Goal: Task Accomplishment & Management: Complete application form

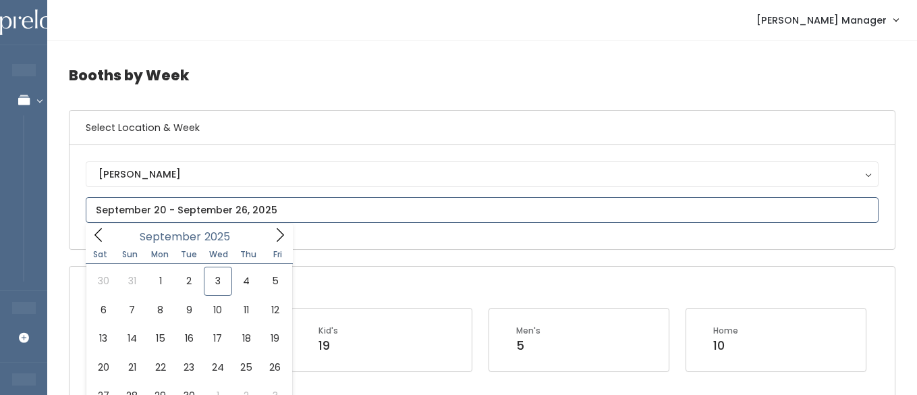
click at [169, 215] on input "text" at bounding box center [482, 210] width 793 height 26
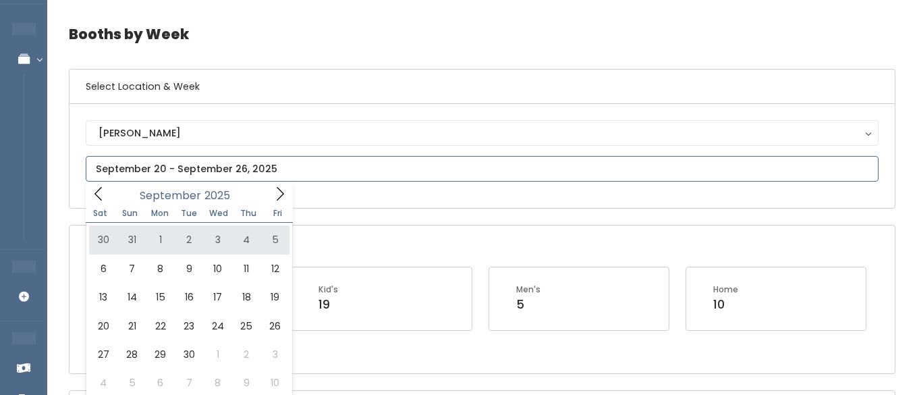
scroll to position [52, 0]
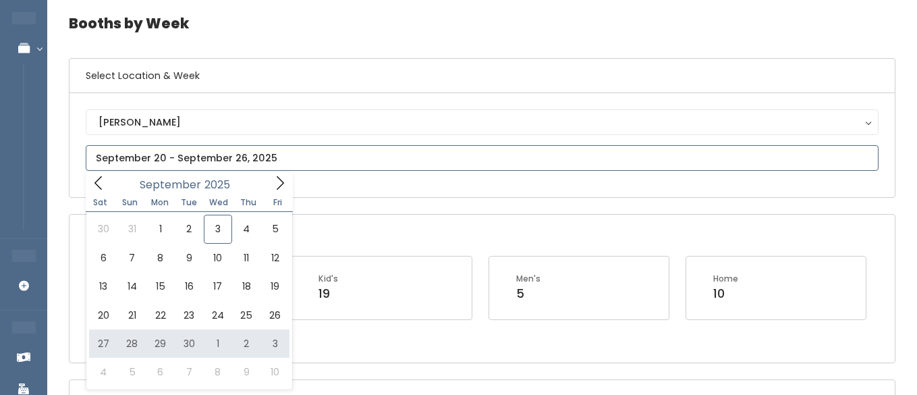
type input "September 27 to October 3"
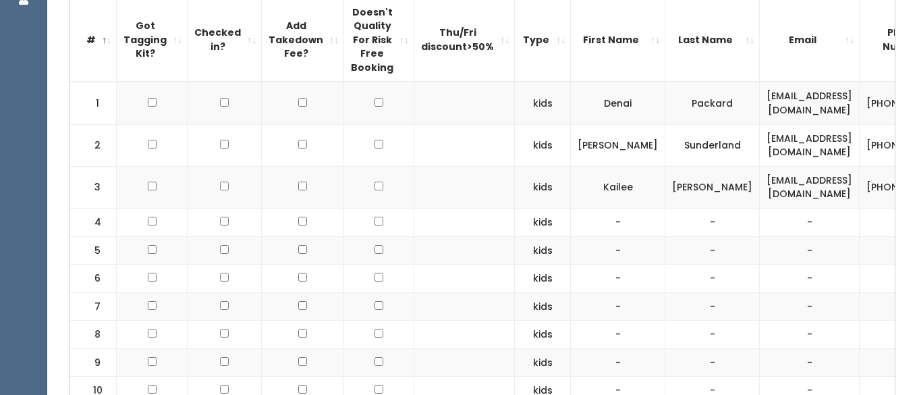
scroll to position [454, 0]
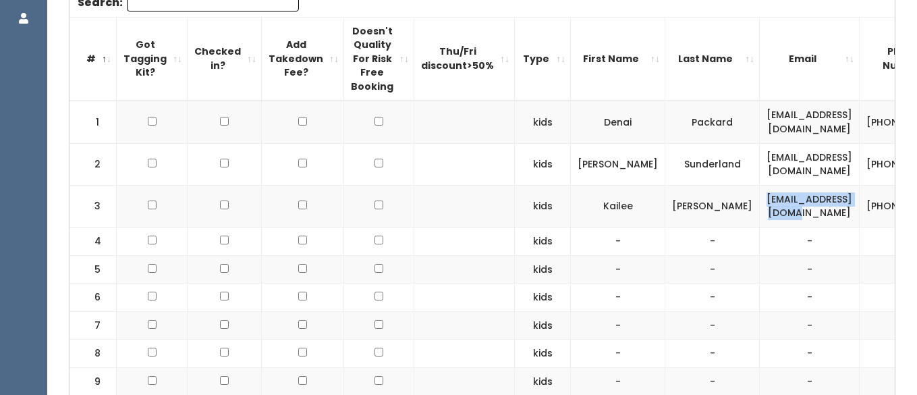
drag, startPoint x: 805, startPoint y: 204, endPoint x: 696, endPoint y: 212, distance: 109.6
click at [760, 212] on td "kaileekirk@gmail.com" at bounding box center [810, 206] width 100 height 42
copy td "kaileekirk@gmail.com"
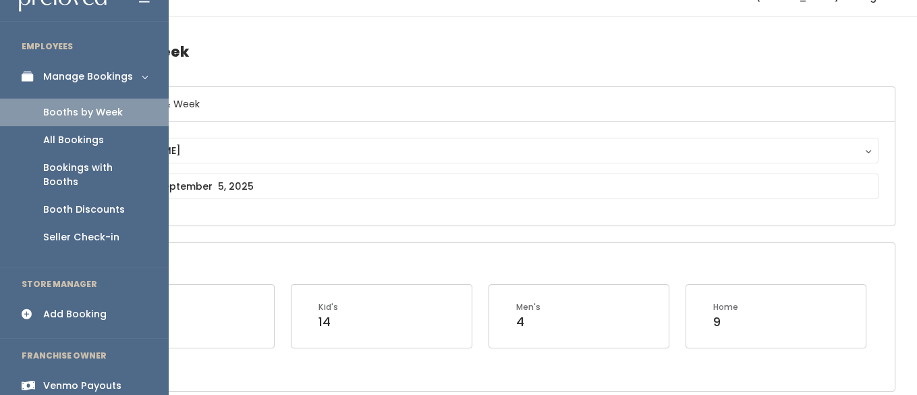
click at [67, 307] on div "Add Booking" at bounding box center [74, 314] width 63 height 14
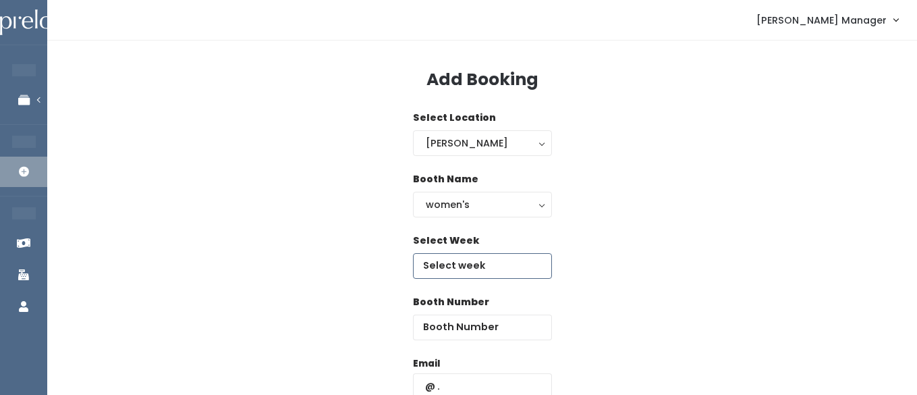
click at [468, 268] on input "text" at bounding box center [482, 266] width 139 height 26
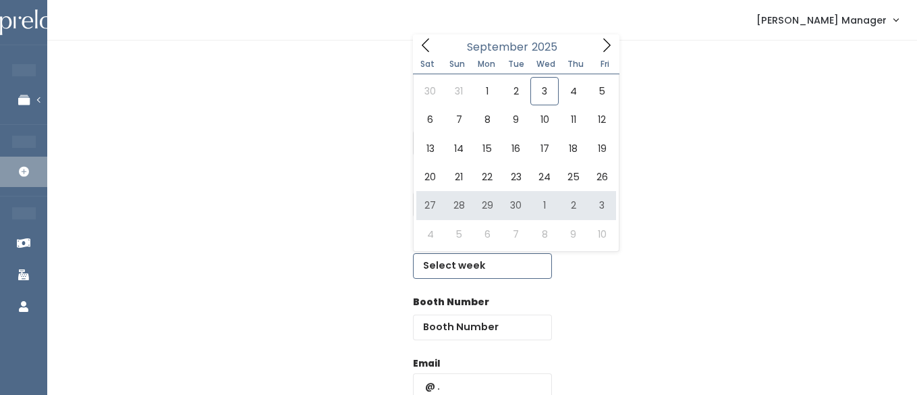
type input "September 27 to October 3"
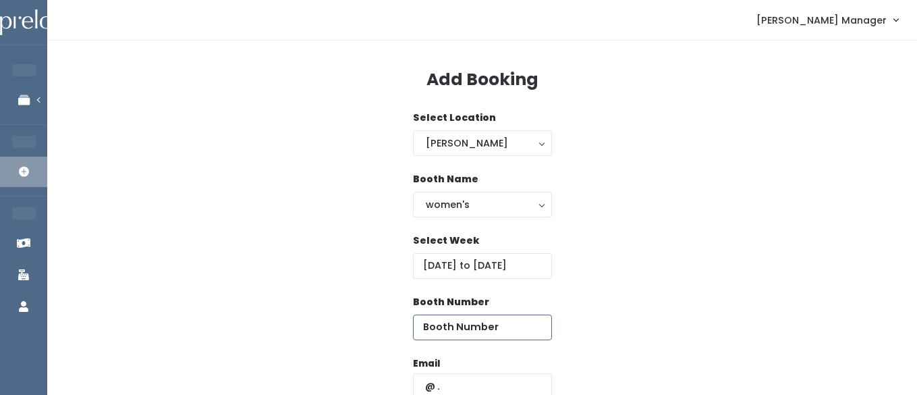
click at [502, 326] on input "number" at bounding box center [482, 327] width 139 height 26
type input "7"
click at [497, 372] on div "Email" at bounding box center [482, 384] width 139 height 57
click at [485, 379] on input "text" at bounding box center [482, 386] width 139 height 26
paste input "kaileekirk@gmail.com"
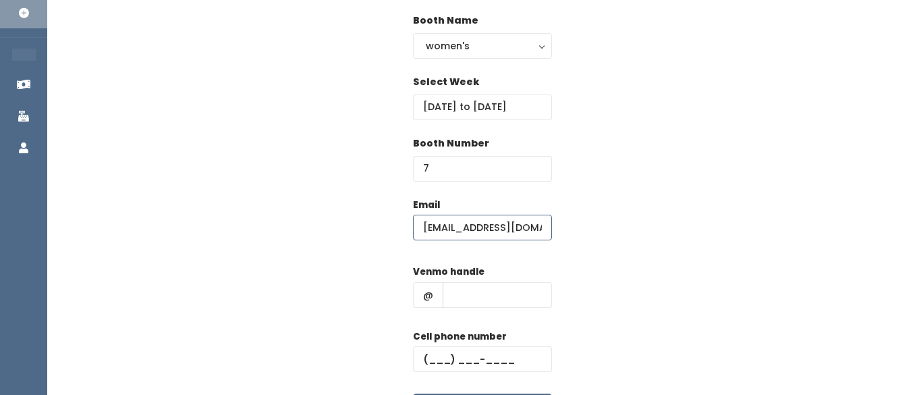
scroll to position [191, 0]
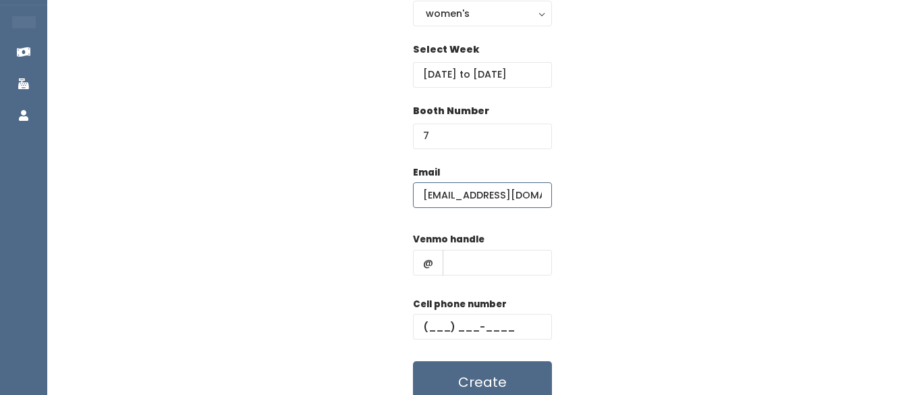
type input "kaileekirk@gmail.com"
click at [480, 258] on input "text" at bounding box center [497, 263] width 109 height 26
type input "hhhh"
click at [458, 327] on input "text" at bounding box center [482, 327] width 139 height 26
type input "(555) 555-5555"
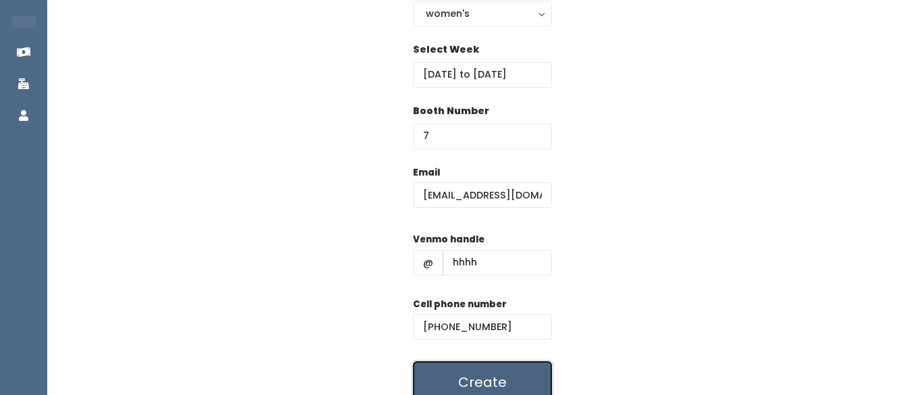
click at [466, 376] on button "Create" at bounding box center [482, 382] width 139 height 42
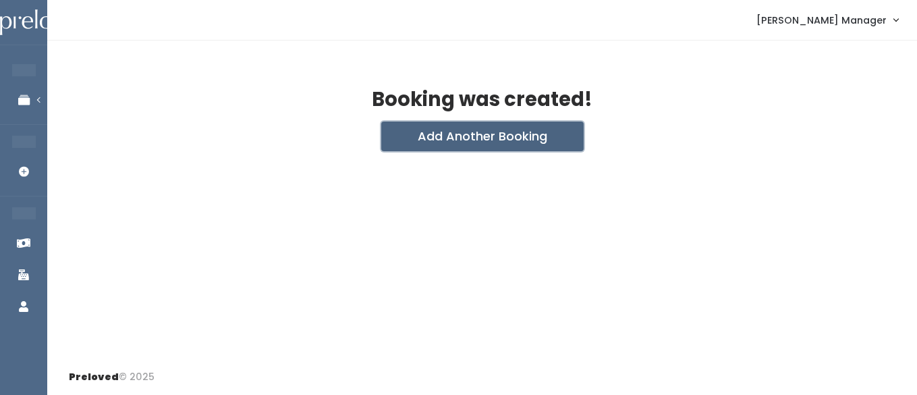
click at [496, 124] on button "Add Another Booking" at bounding box center [482, 136] width 202 height 30
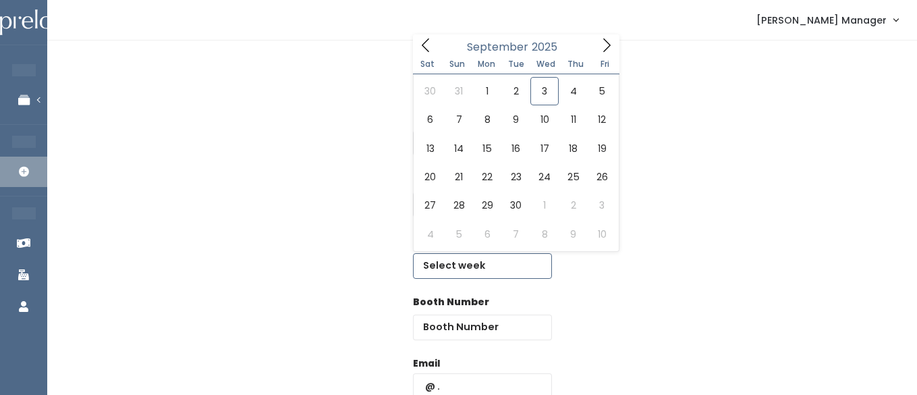
click at [447, 263] on input "text" at bounding box center [482, 266] width 139 height 26
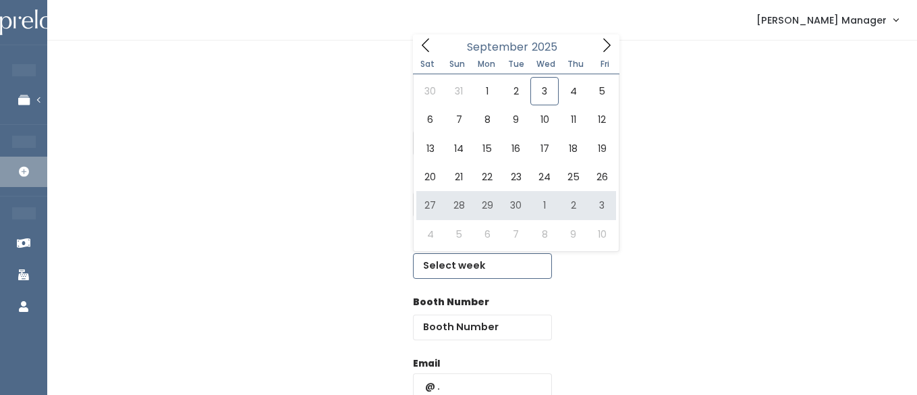
type input "September 27 to October 3"
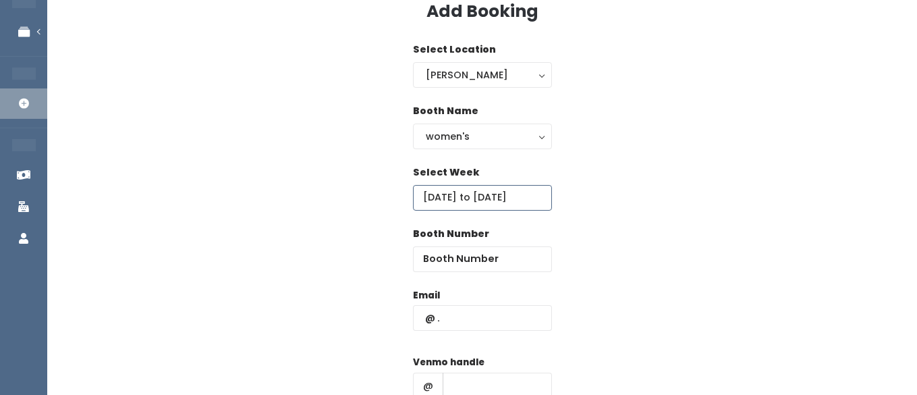
scroll to position [78, 0]
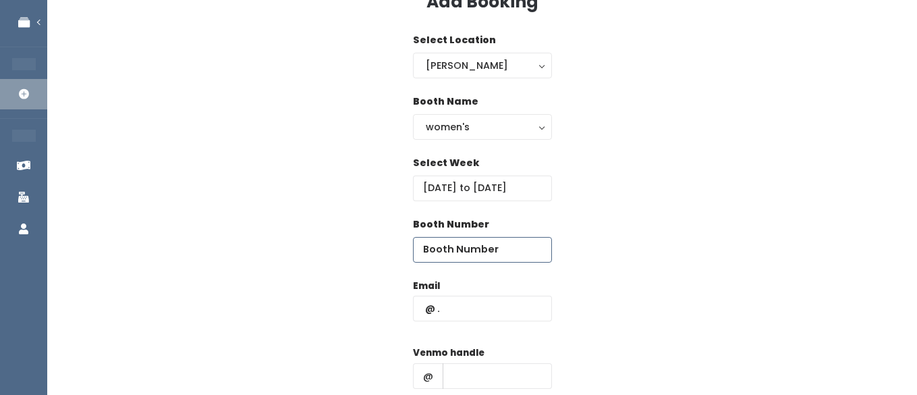
click at [507, 252] on input "number" at bounding box center [482, 250] width 139 height 26
type input "35"
click at [470, 322] on div "Email" at bounding box center [482, 307] width 139 height 57
click at [472, 306] on input "text" at bounding box center [482, 309] width 139 height 26
paste input "[EMAIL_ADDRESS][DOMAIN_NAME]"
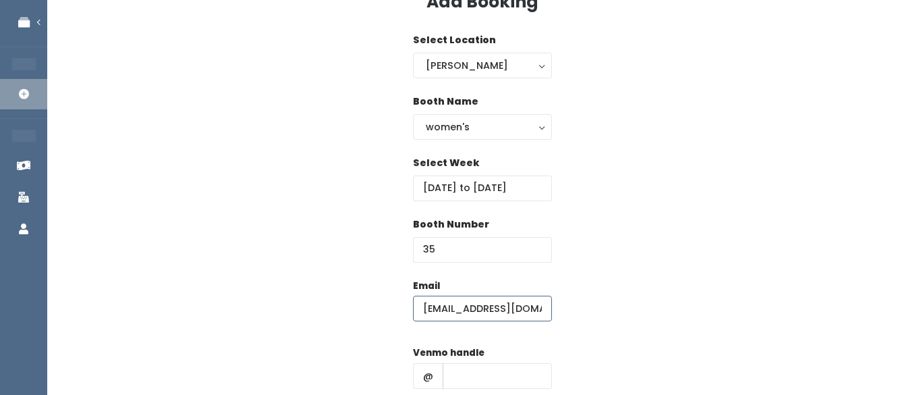
type input "[EMAIL_ADDRESS][DOMAIN_NAME]"
click at [456, 364] on input "text" at bounding box center [497, 376] width 109 height 26
type input "hhhh"
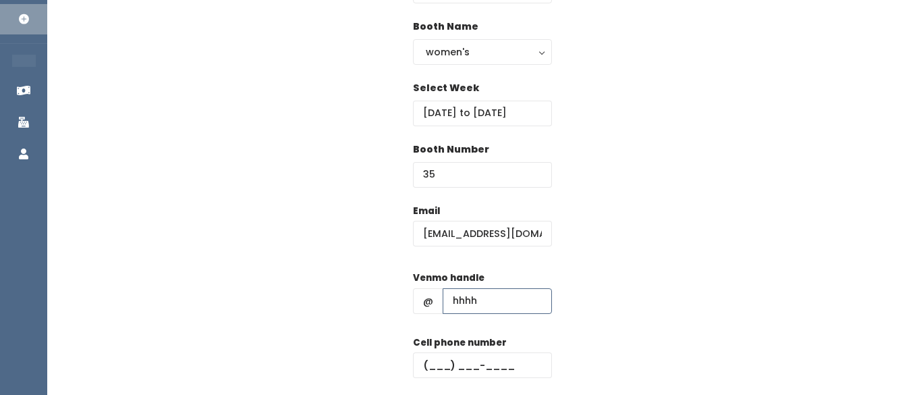
scroll to position [169, 0]
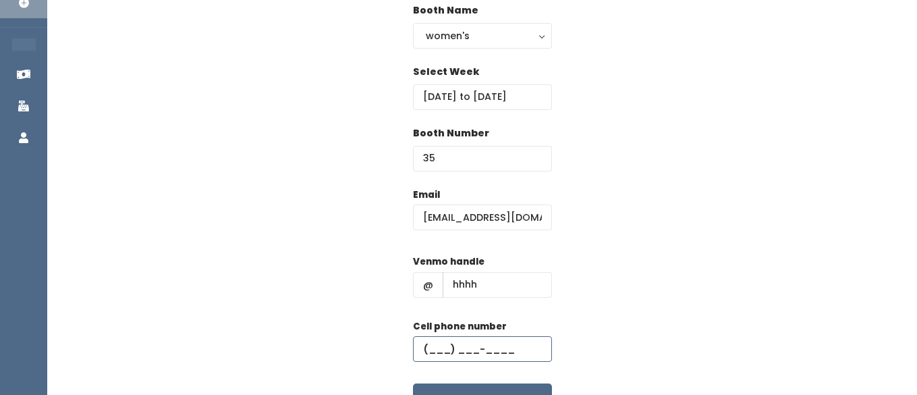
click at [463, 338] on input "text" at bounding box center [482, 349] width 139 height 26
type input "(555) 555-5555"
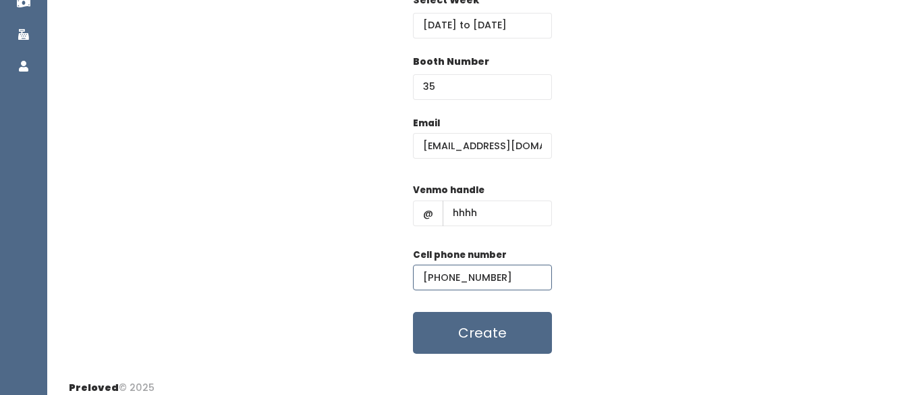
scroll to position [251, 0]
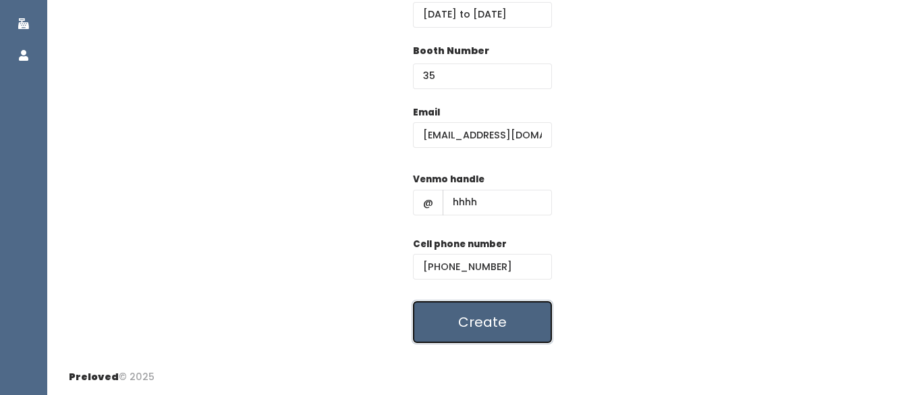
click at [470, 338] on button "Create" at bounding box center [482, 322] width 139 height 42
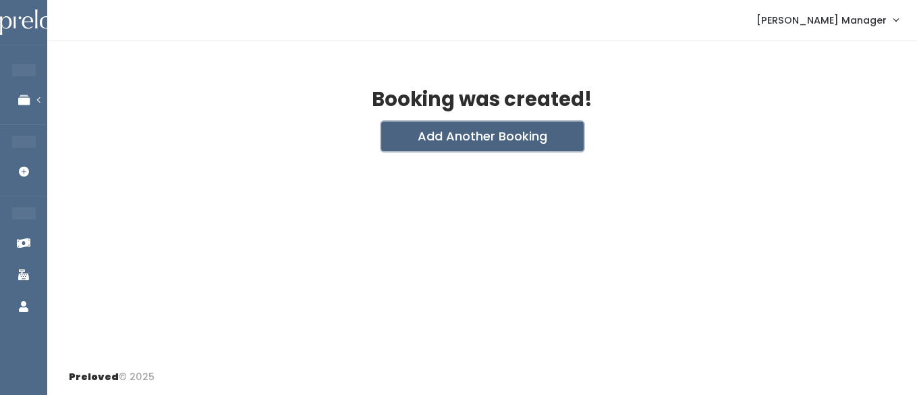
click at [423, 137] on button "Add Another Booking" at bounding box center [482, 136] width 202 height 30
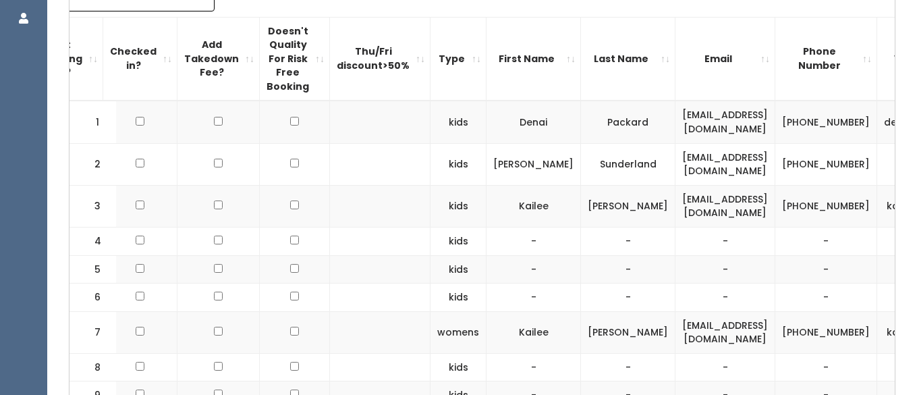
scroll to position [0, 130]
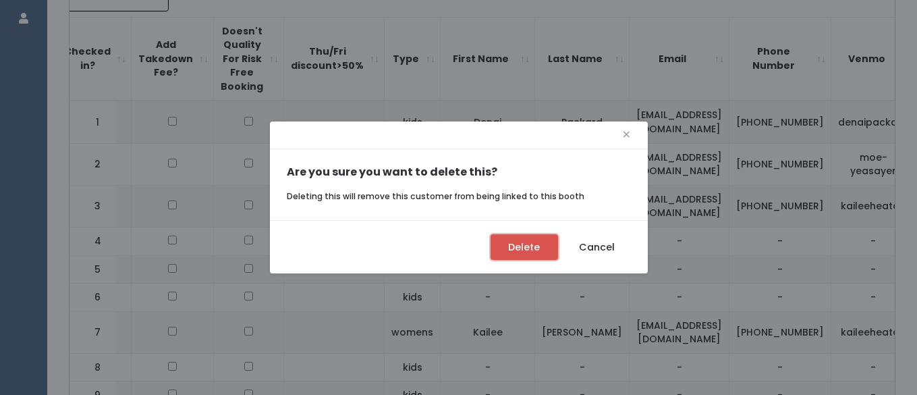
click at [538, 251] on button "Delete" at bounding box center [524, 247] width 67 height 26
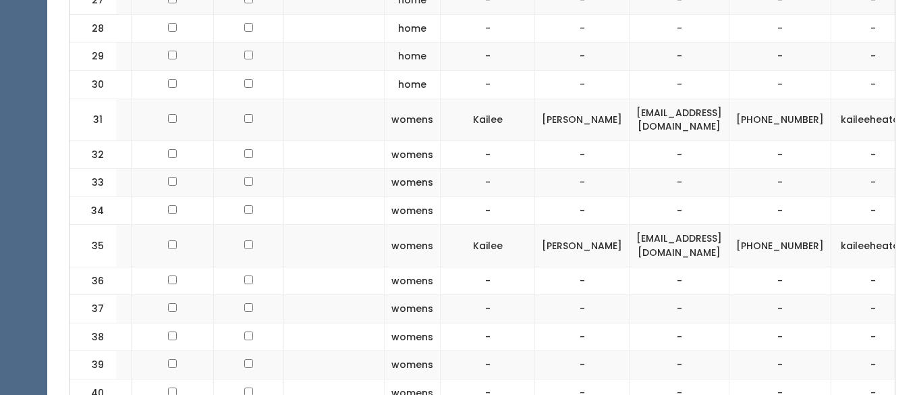
scroll to position [1306, 0]
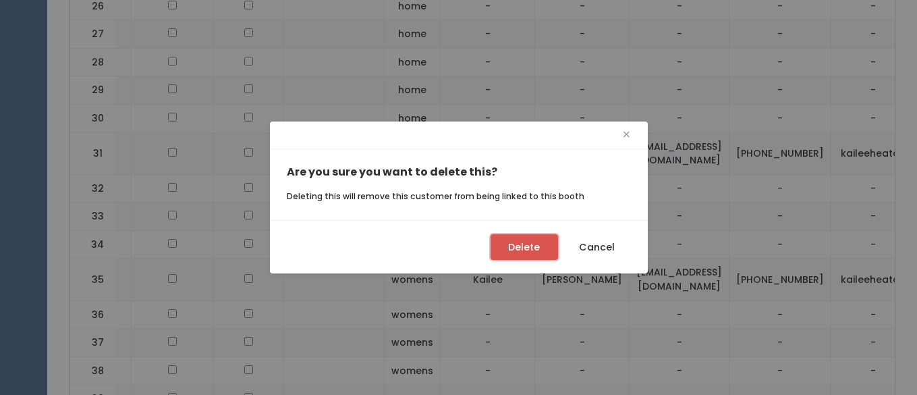
click at [529, 248] on button "Delete" at bounding box center [524, 247] width 67 height 26
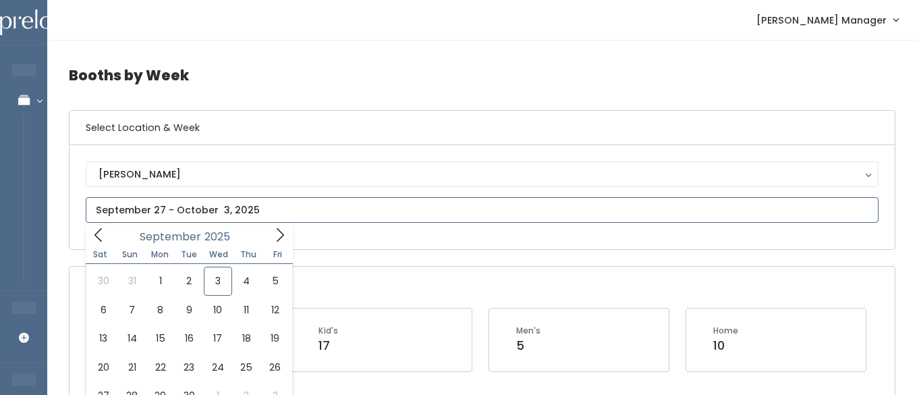
click at [184, 208] on input "text" at bounding box center [482, 210] width 793 height 26
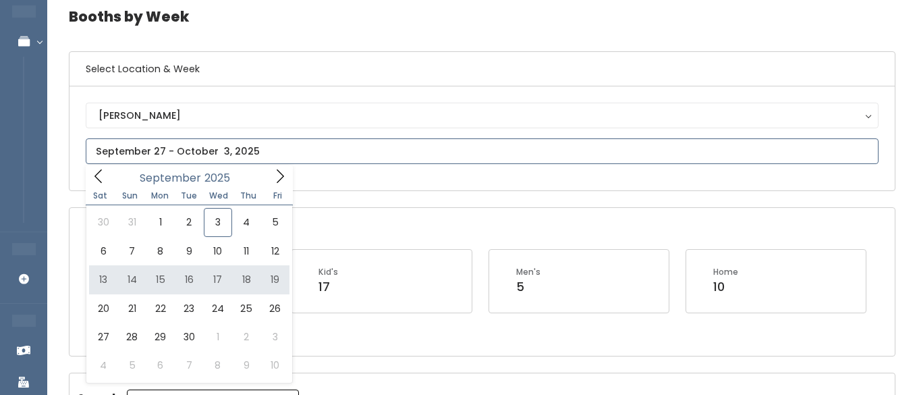
scroll to position [59, 0]
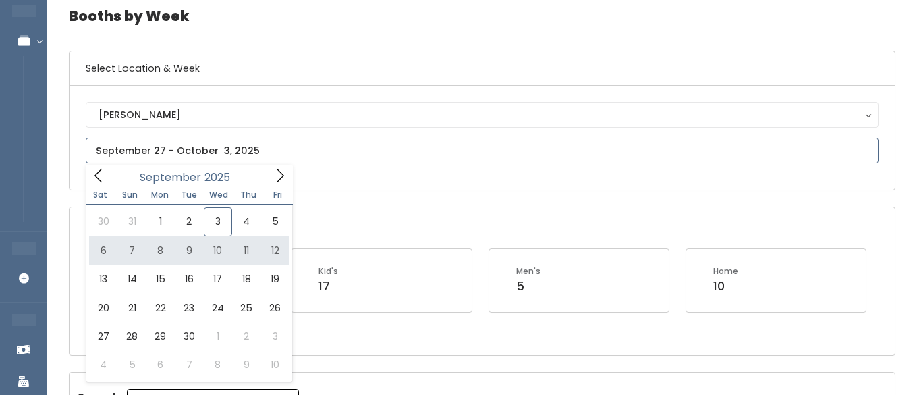
type input "September 6 to September 12"
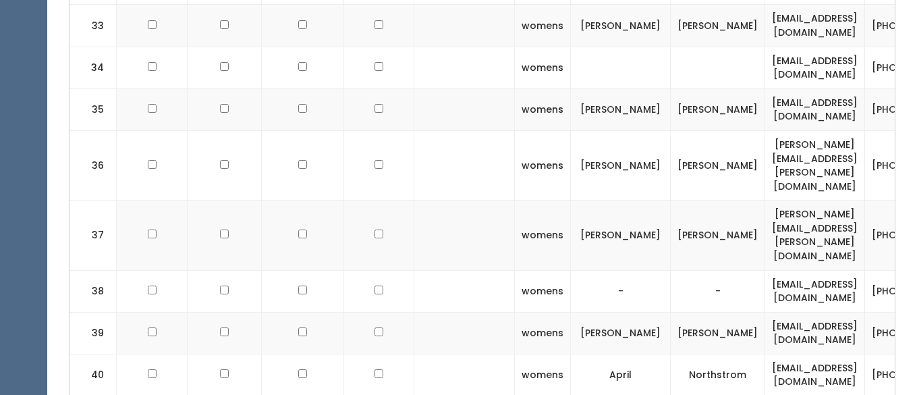
scroll to position [914, 0]
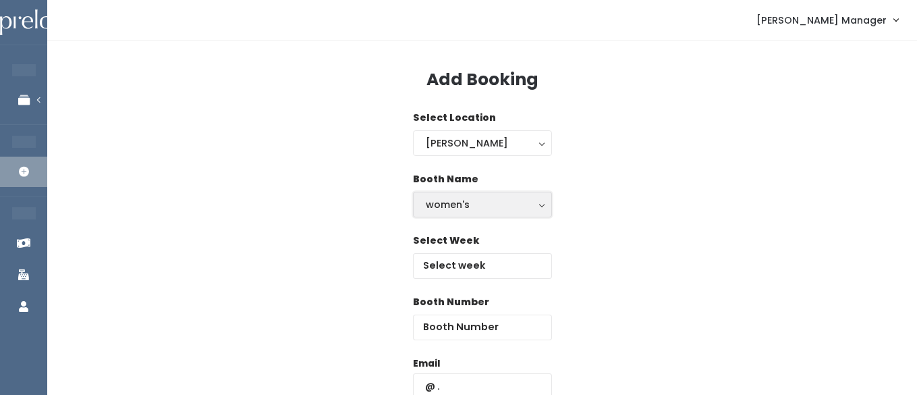
click at [462, 206] on div "women's" at bounding box center [482, 204] width 113 height 15
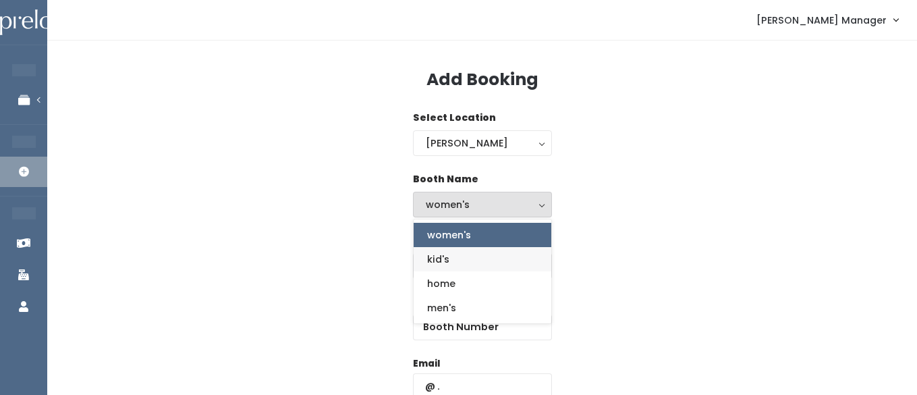
click at [445, 260] on span "kid's" at bounding box center [438, 259] width 22 height 15
select select "kids"
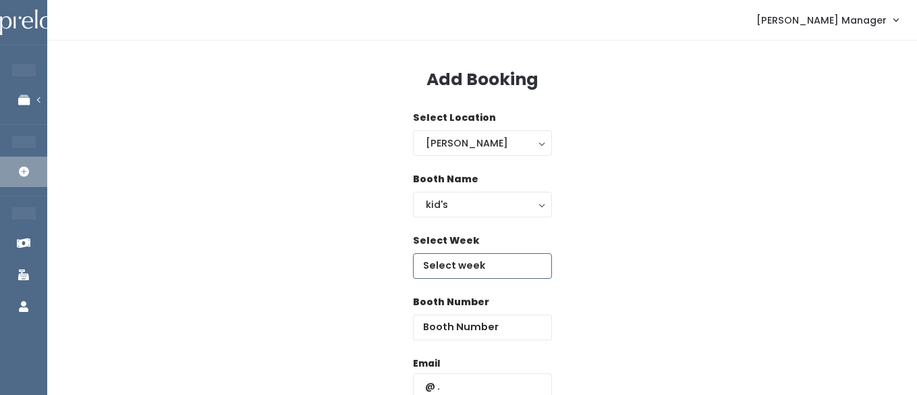
click at [466, 263] on input "text" at bounding box center [482, 266] width 139 height 26
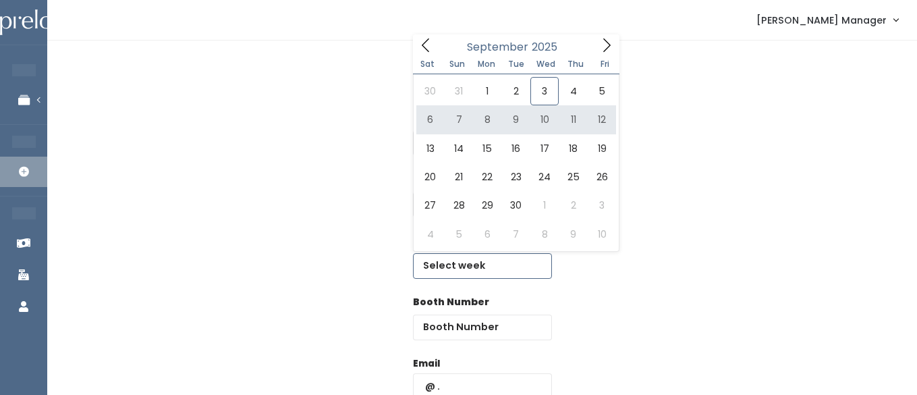
type input "September 6 to September 12"
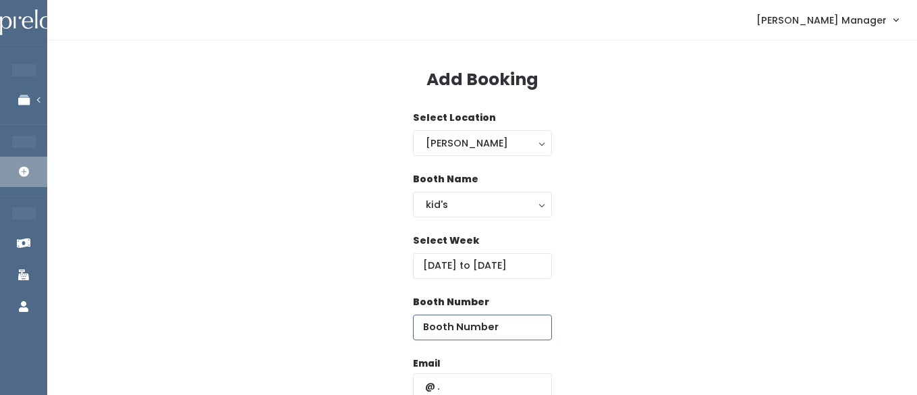
click at [512, 317] on input "number" at bounding box center [482, 327] width 139 height 26
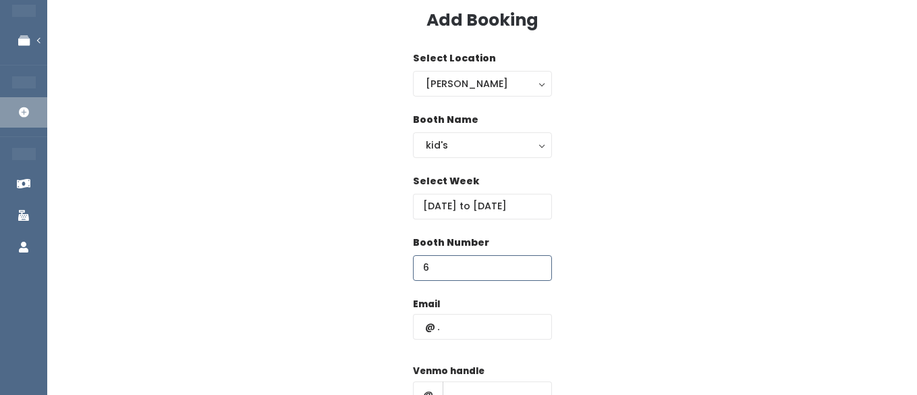
scroll to position [72, 0]
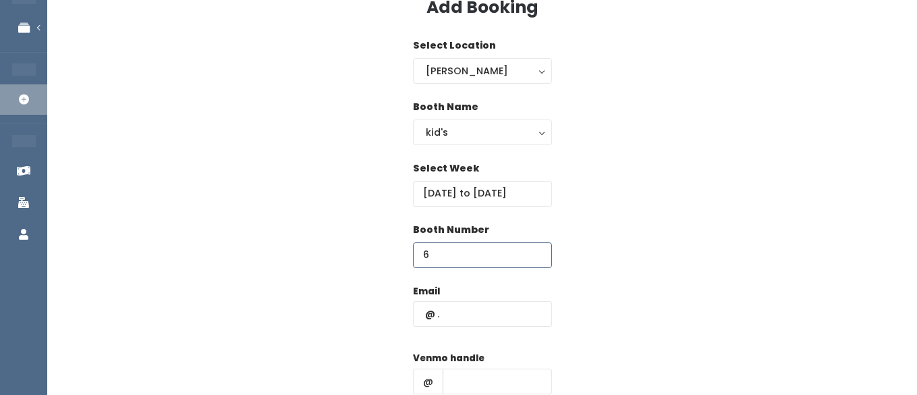
type input "6"
click at [460, 314] on input "text" at bounding box center [482, 314] width 139 height 26
type input "[EMAIL_ADDRESS][DOMAIN_NAME]"
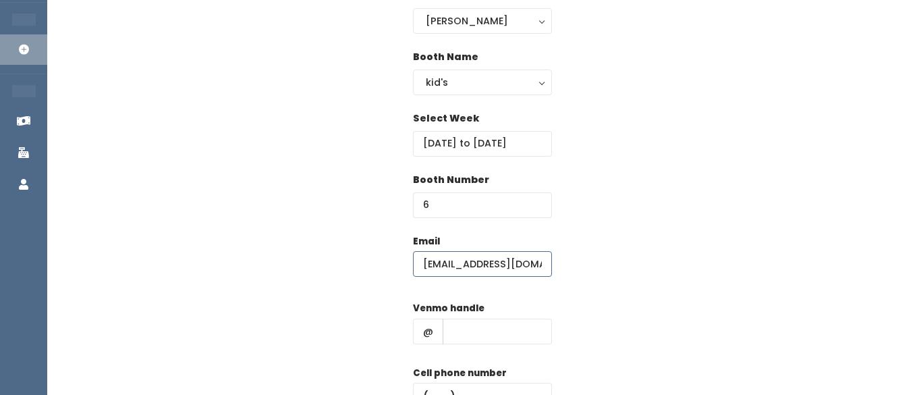
scroll to position [139, 0]
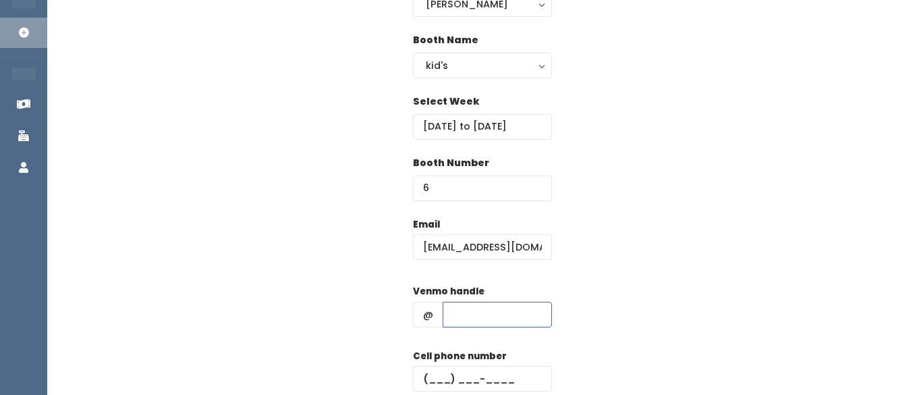
click at [474, 325] on input "text" at bounding box center [497, 315] width 109 height 26
paste input "kaileekirk@gmail.com"
click at [462, 377] on input "text" at bounding box center [482, 379] width 139 height 26
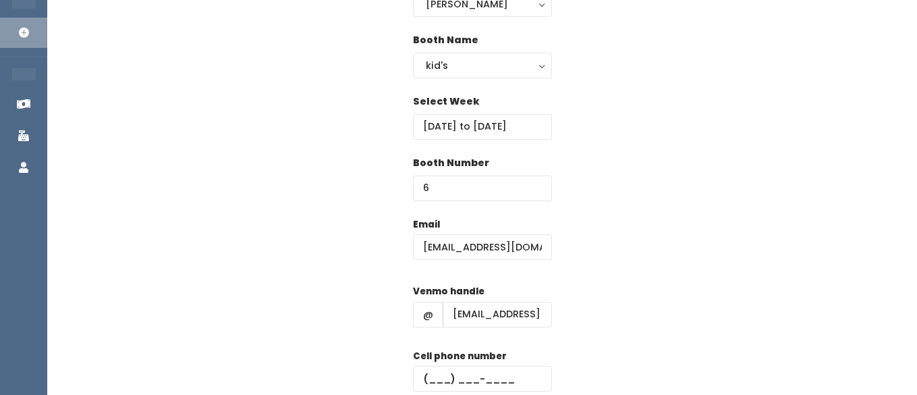
click at [642, 291] on div "Email ljburton3@yahoo.com Venmo handle @ kaileekirk@gmail.com Cell phone number…" at bounding box center [482, 336] width 827 height 238
click at [537, 316] on input "kaileekirk@gmail.com" at bounding box center [497, 315] width 109 height 26
click at [514, 316] on input "kai.com" at bounding box center [497, 315] width 109 height 26
type input "k"
type input "hhhhh"
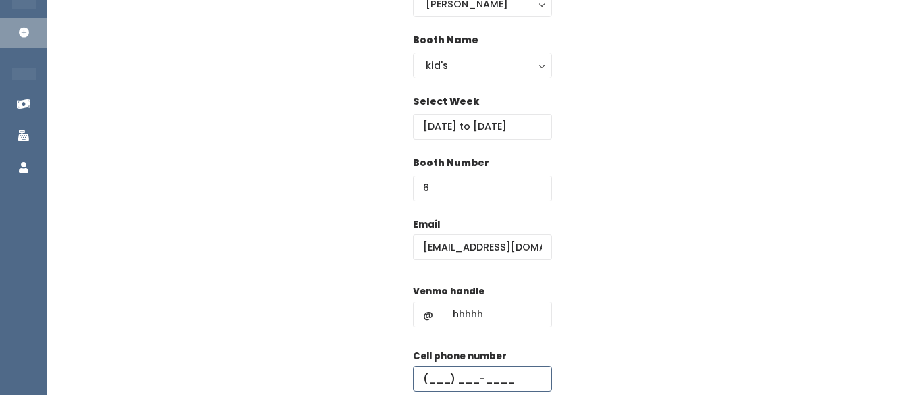
click at [463, 383] on input "text" at bounding box center [482, 379] width 139 height 26
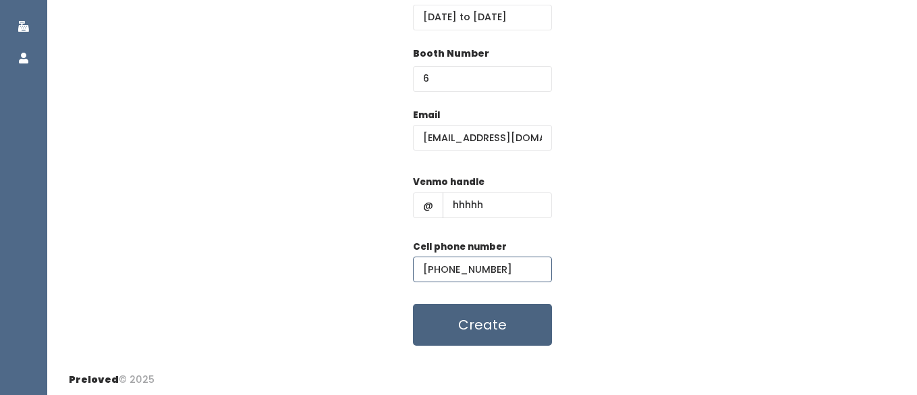
scroll to position [251, 0]
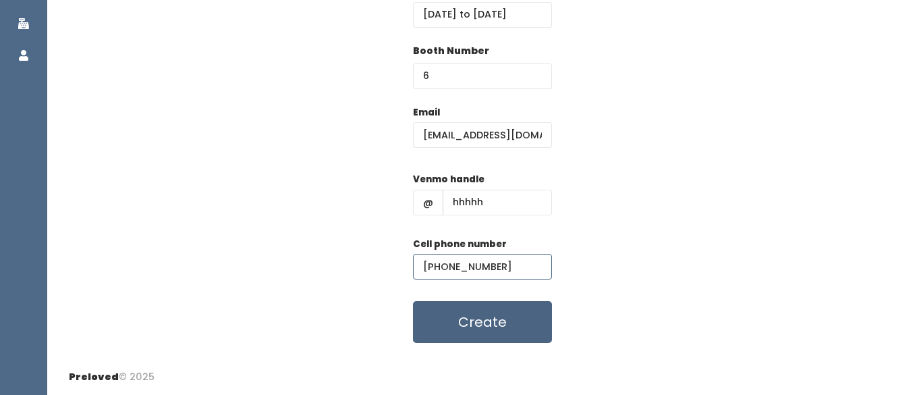
type input "(555) 555-5555"
click at [484, 335] on button "Create" at bounding box center [482, 322] width 139 height 42
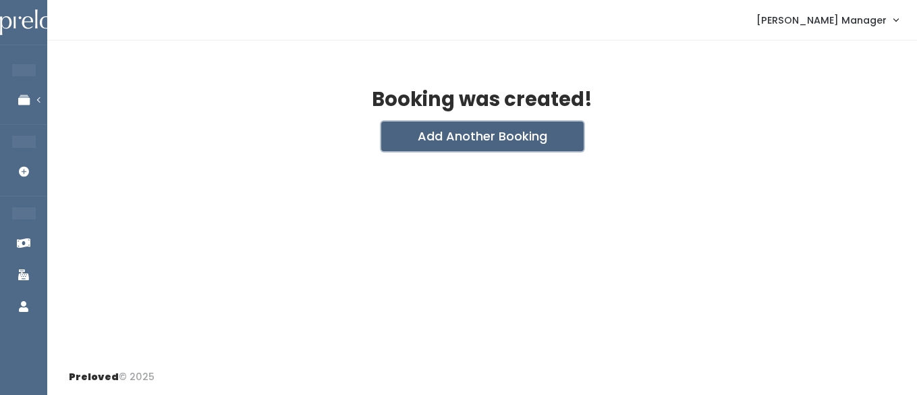
click at [434, 142] on button "Add Another Booking" at bounding box center [482, 136] width 202 height 30
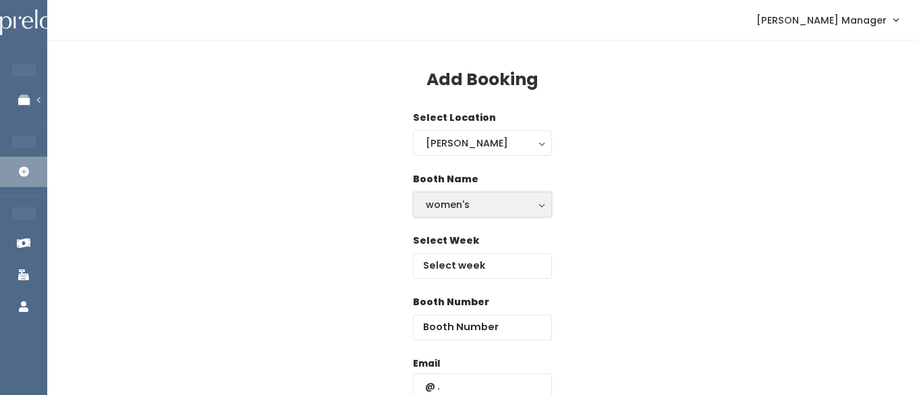
click at [443, 206] on div "women's" at bounding box center [482, 204] width 113 height 15
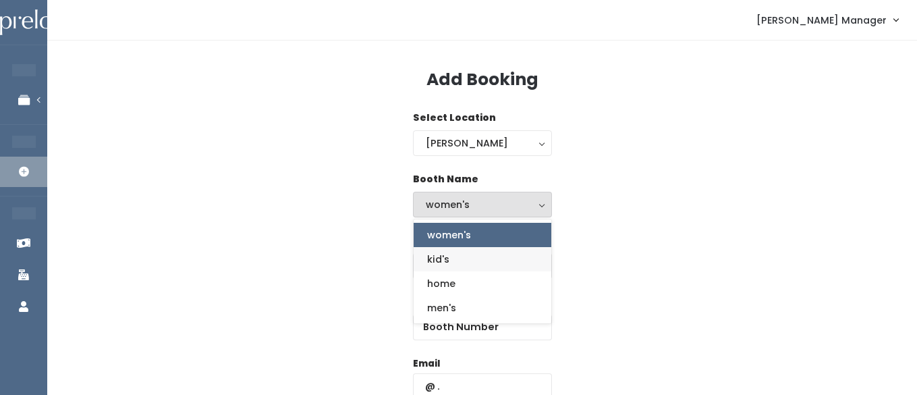
click at [438, 259] on span "kid's" at bounding box center [438, 259] width 22 height 15
select select "kids"
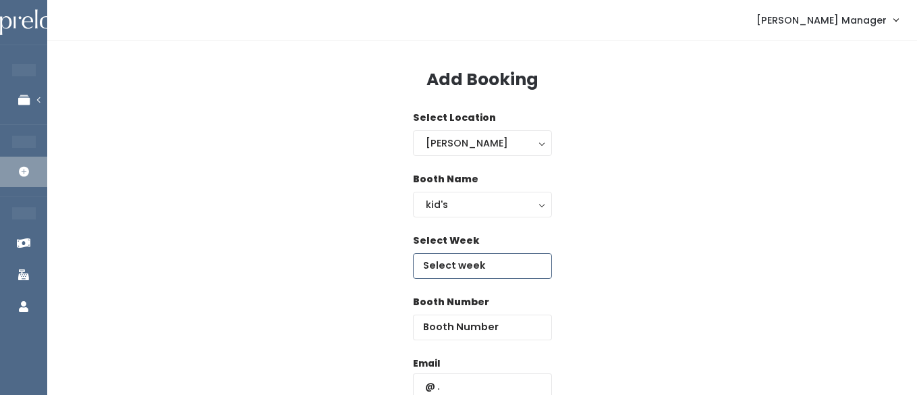
click at [453, 277] on input "text" at bounding box center [482, 266] width 139 height 26
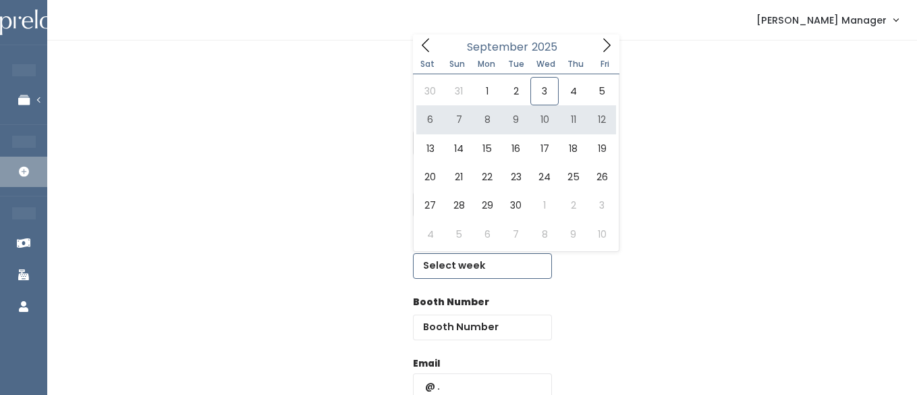
type input "September 6 to September 12"
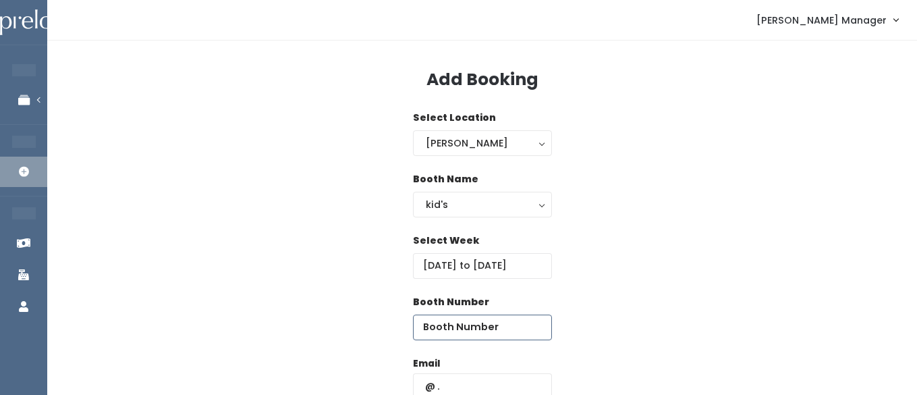
click at [497, 315] on input "number" at bounding box center [482, 327] width 139 height 26
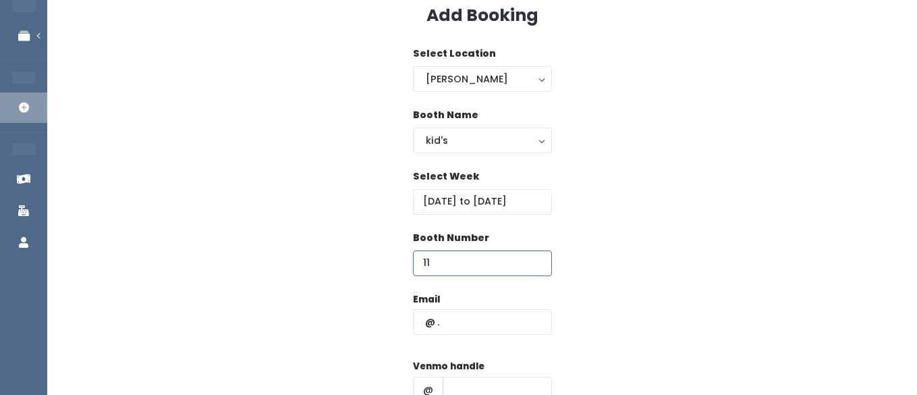
scroll to position [77, 0]
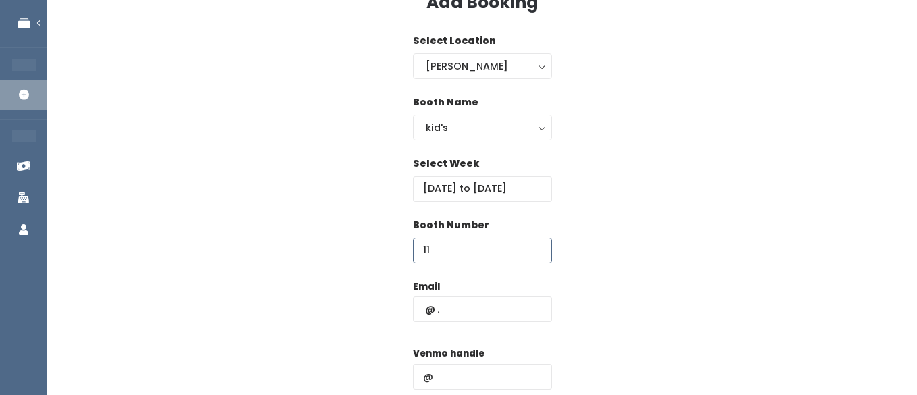
type input "11"
click at [472, 316] on input "text" at bounding box center [482, 309] width 139 height 26
type input "ljburton3@yahoo.com"
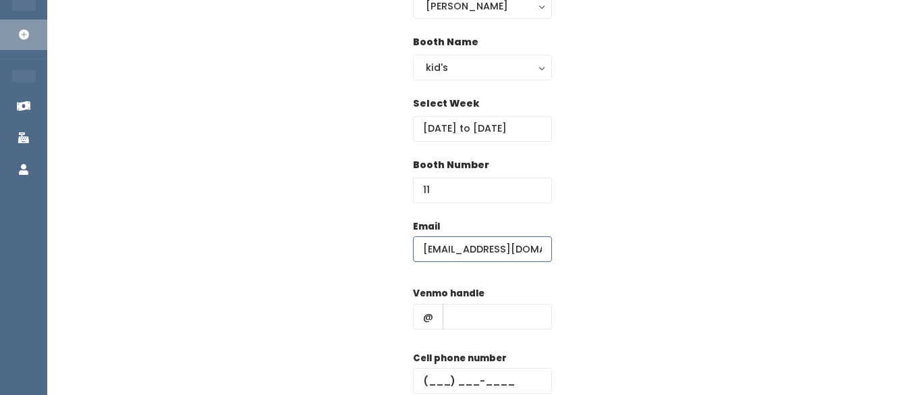
scroll to position [147, 0]
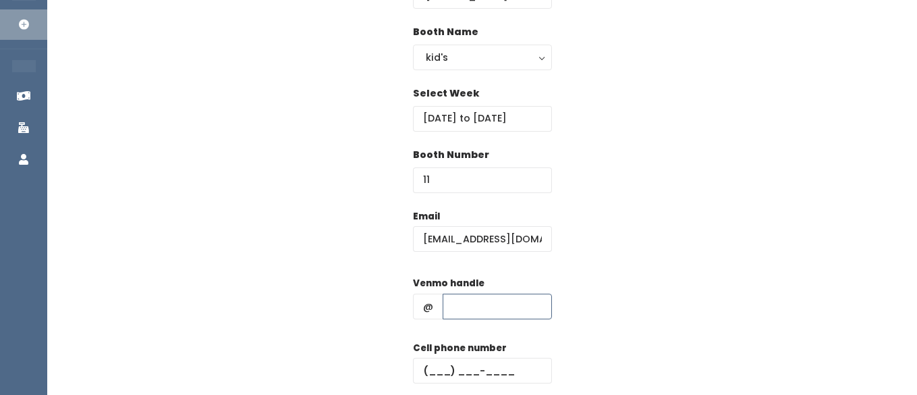
click at [465, 310] on input "text" at bounding box center [497, 307] width 109 height 26
type input "hhhh"
click at [473, 368] on input "text" at bounding box center [482, 371] width 139 height 26
type input "(555) 555-5555"
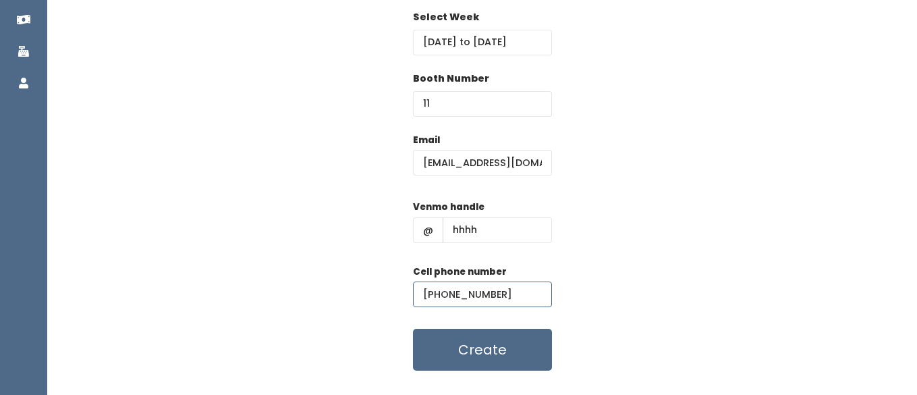
scroll to position [238, 0]
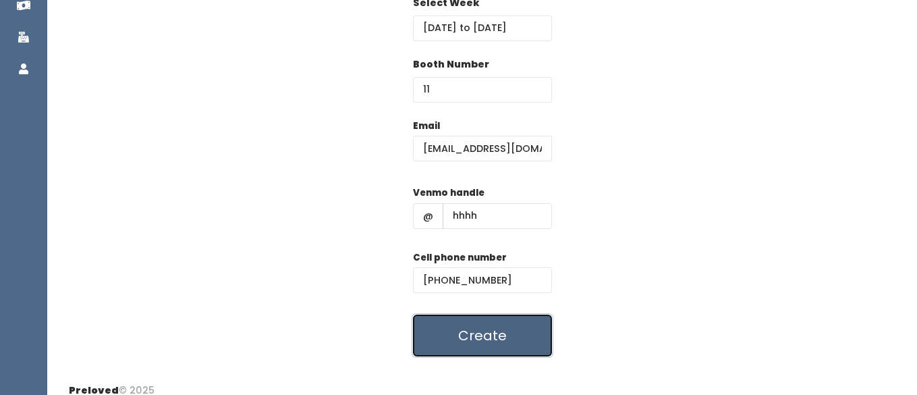
click at [478, 327] on button "Create" at bounding box center [482, 335] width 139 height 42
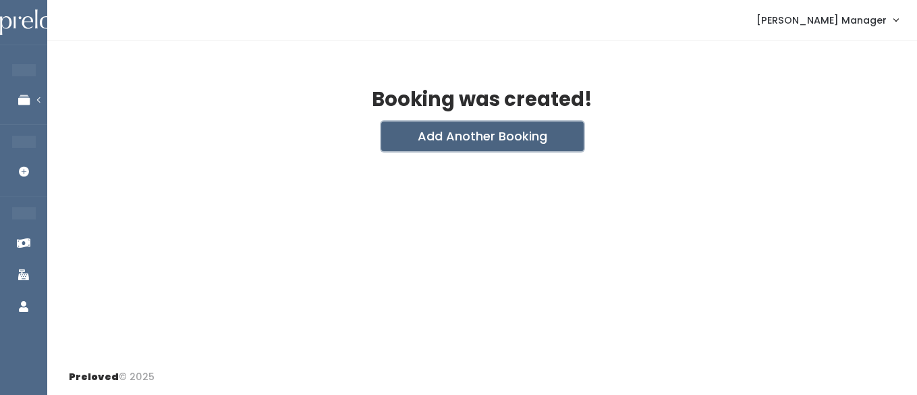
click at [440, 148] on button "Add Another Booking" at bounding box center [482, 136] width 202 height 30
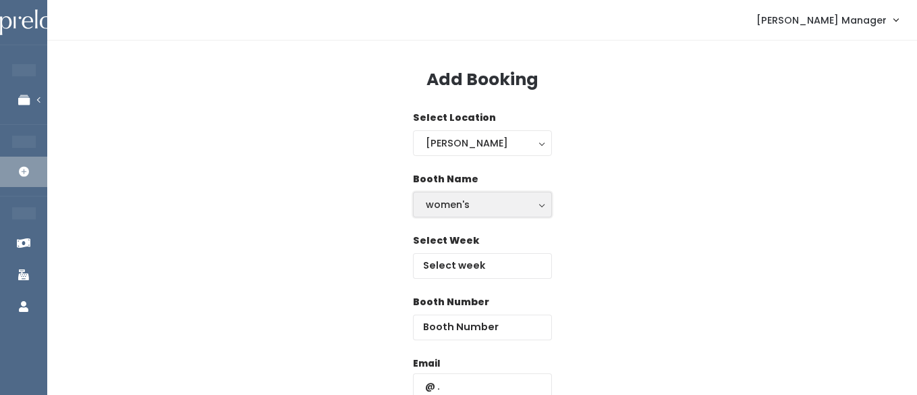
click at [439, 213] on button "women's" at bounding box center [482, 205] width 139 height 26
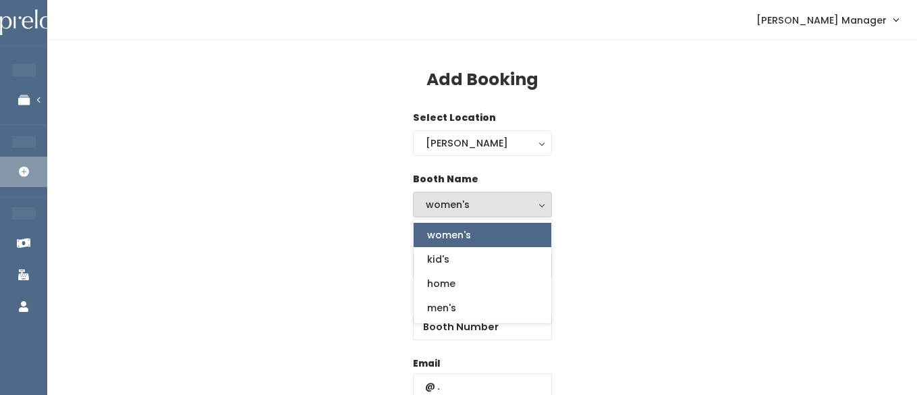
click at [619, 193] on div "Booth Name women's kid's home men's women's women's kid's home men's" at bounding box center [482, 202] width 827 height 61
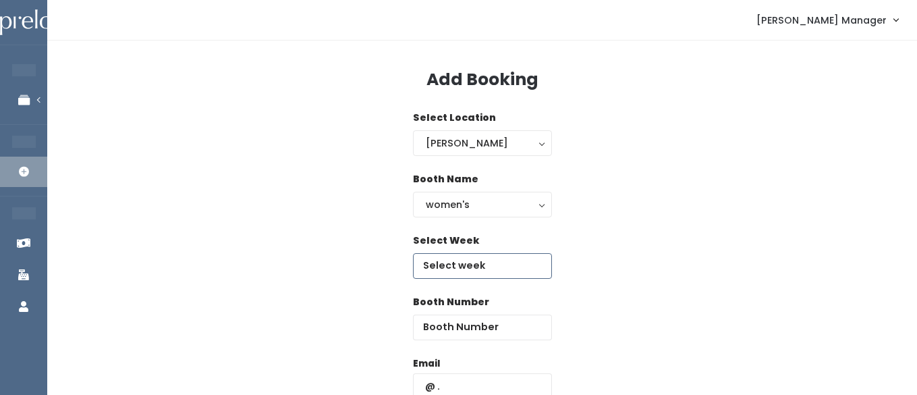
click at [509, 264] on input "text" at bounding box center [482, 266] width 139 height 26
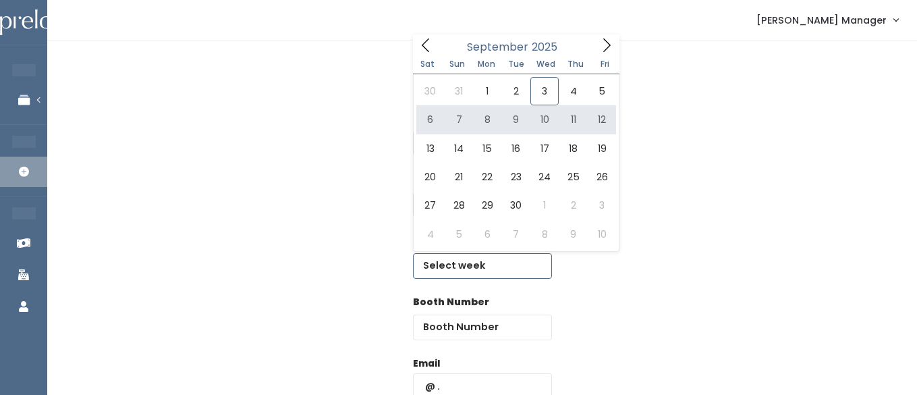
type input "September 6 to September 12"
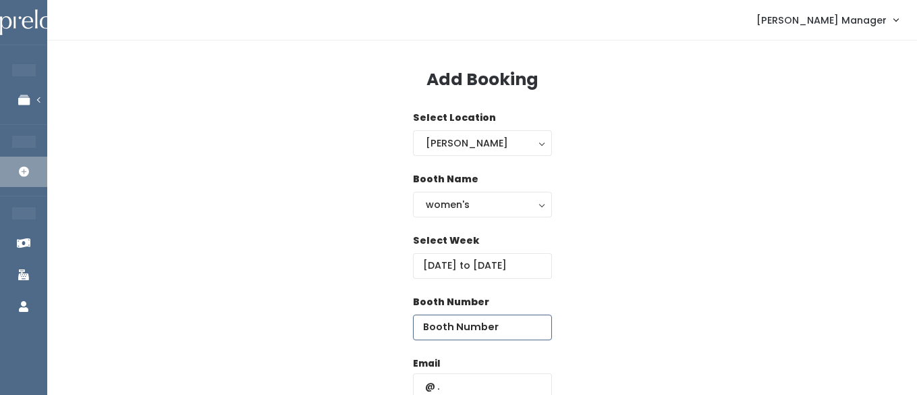
click at [485, 338] on input "number" at bounding box center [482, 327] width 139 height 26
type input "58"
click at [477, 376] on input "text" at bounding box center [482, 386] width 139 height 26
type input "ljburton3@yahoo.com"
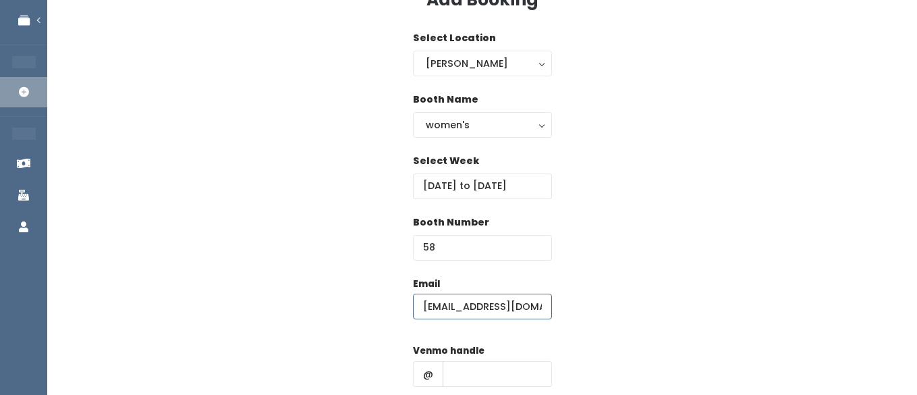
scroll to position [103, 0]
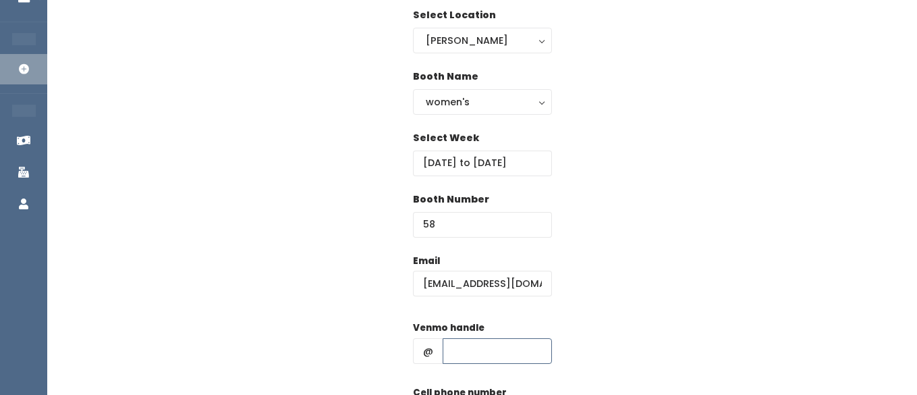
click at [481, 347] on input "text" at bounding box center [497, 351] width 109 height 26
type input "hhhh"
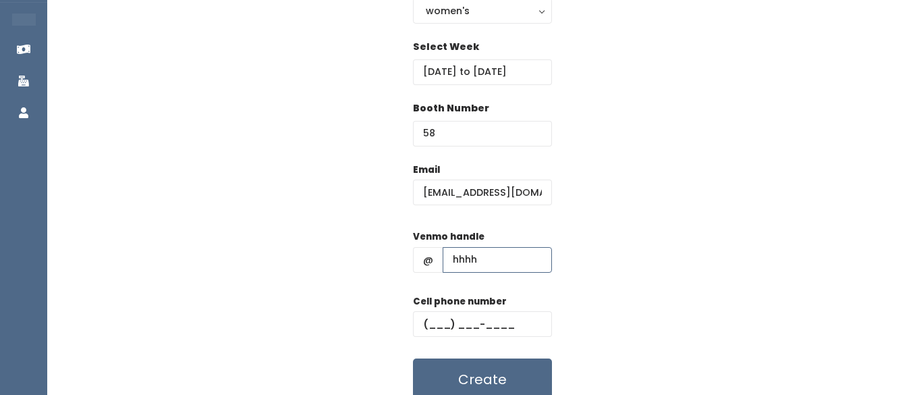
scroll to position [210, 0]
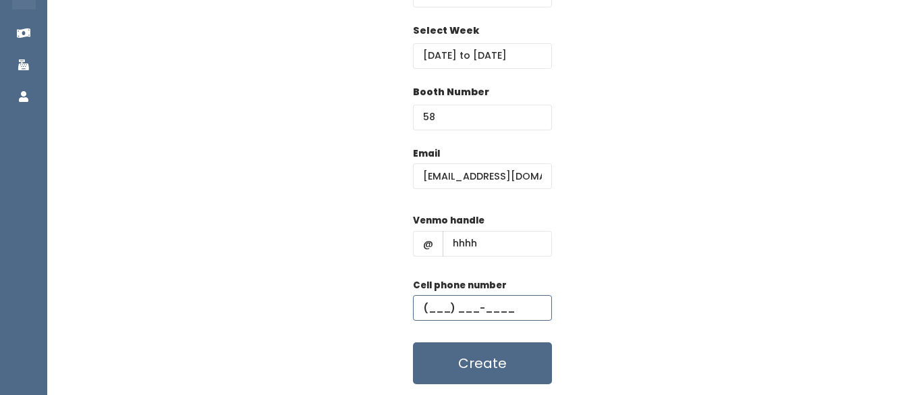
click at [472, 308] on input "text" at bounding box center [482, 308] width 139 height 26
type input "(555) 555-5555"
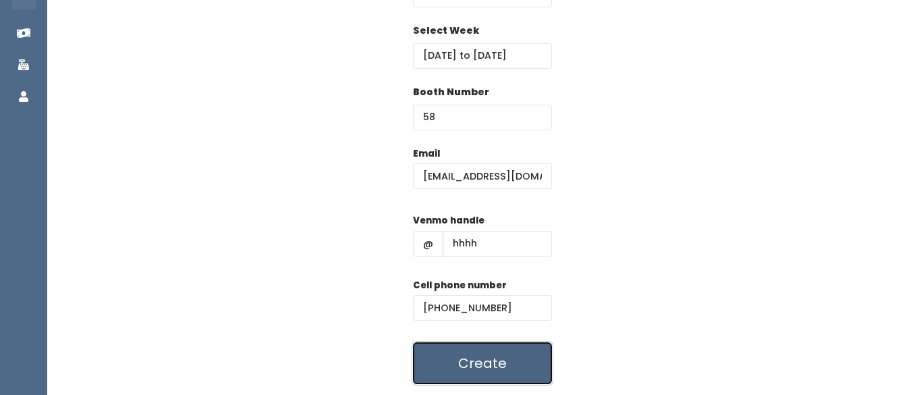
click at [458, 360] on button "Create" at bounding box center [482, 363] width 139 height 42
